Goal: Information Seeking & Learning: Learn about a topic

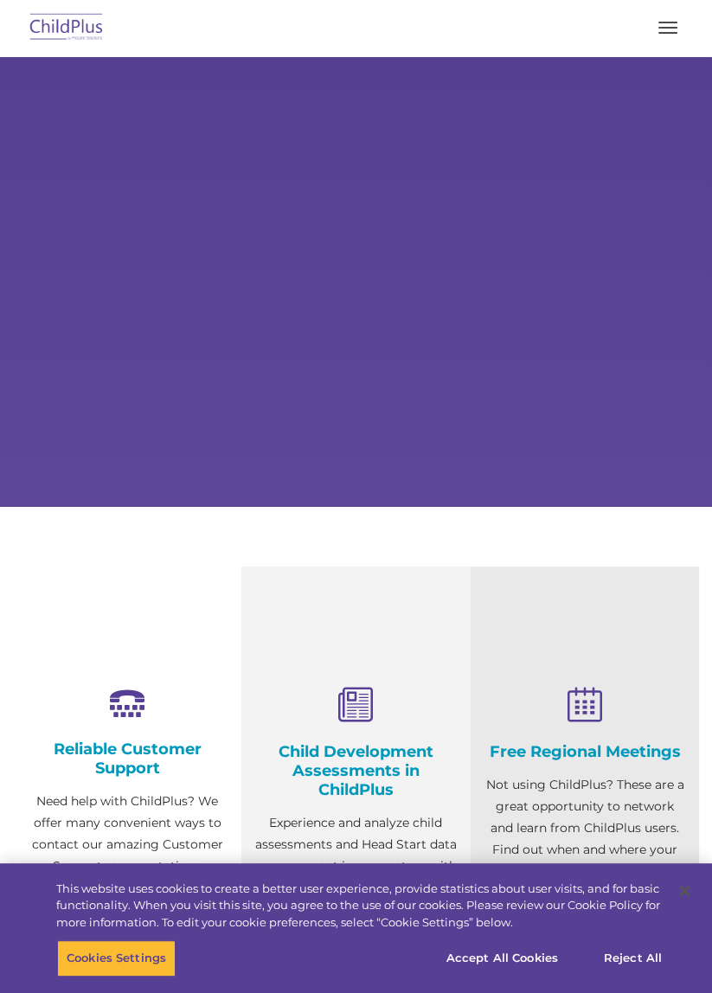
select select "MEDIUM"
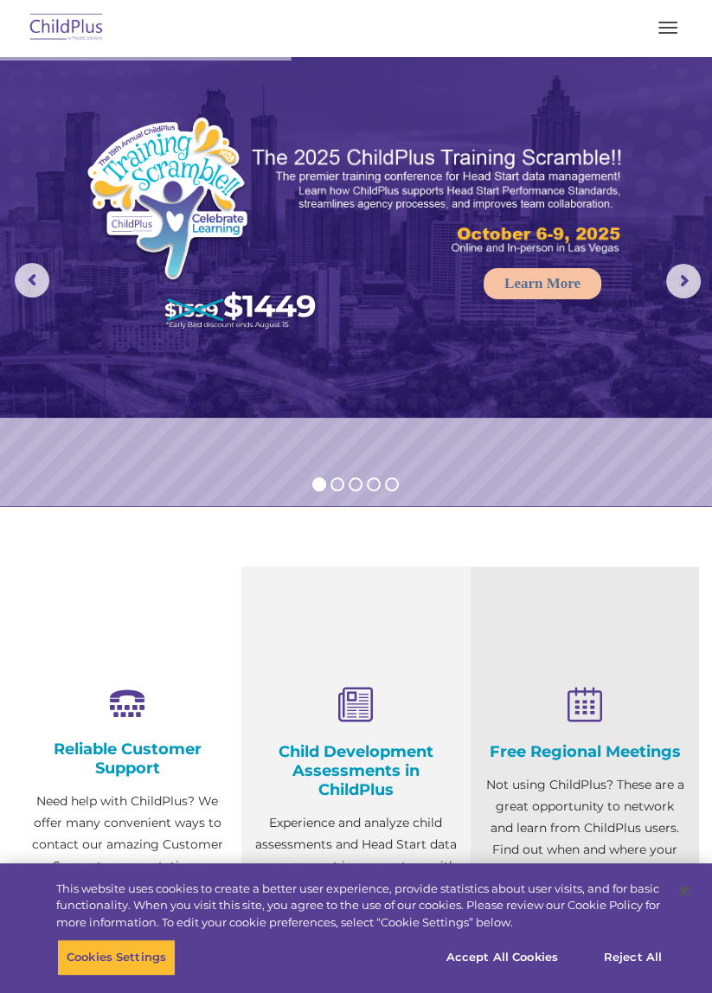
click at [679, 33] on button "button" at bounding box center [668, 28] width 36 height 28
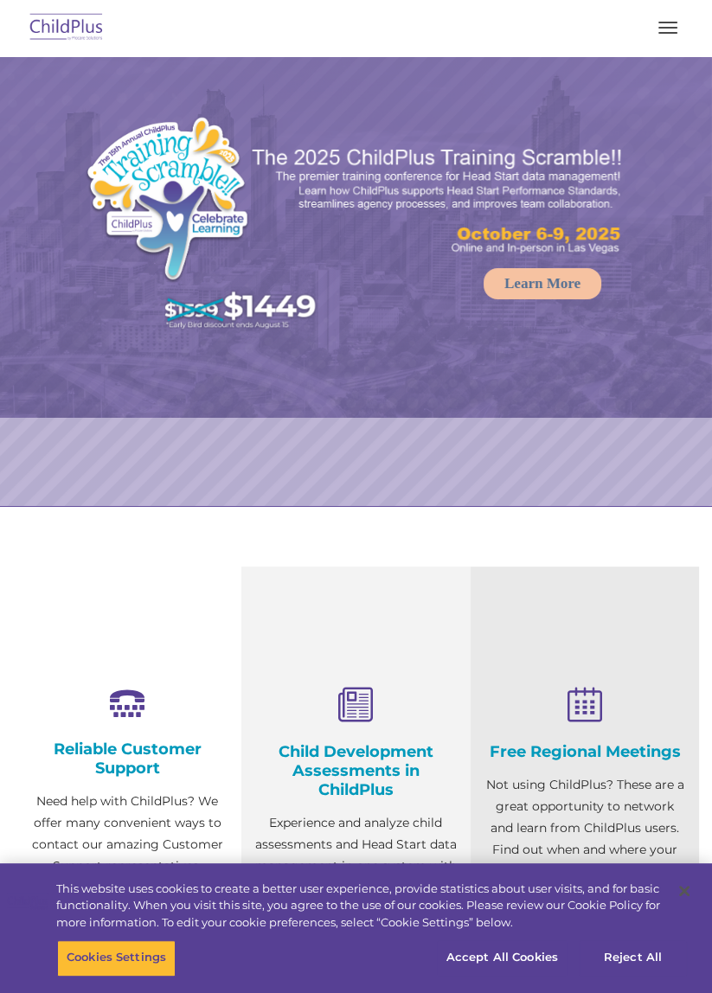
select select "MEDIUM"
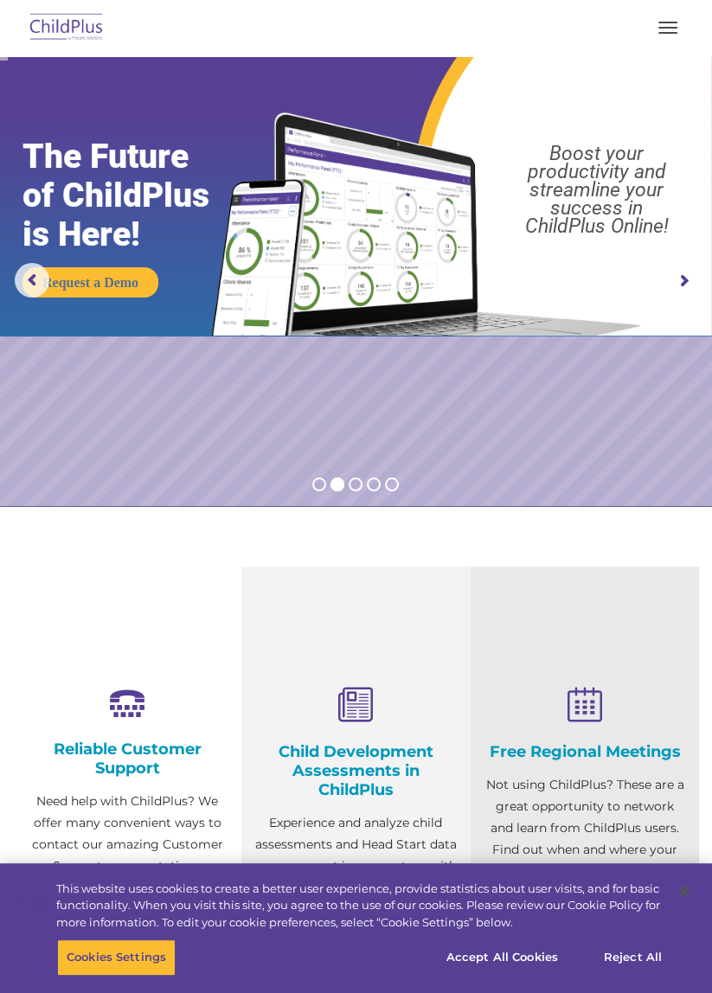
click at [687, 292] on rs-arrow at bounding box center [683, 281] width 35 height 35
